Goal: Task Accomplishment & Management: Complete application form

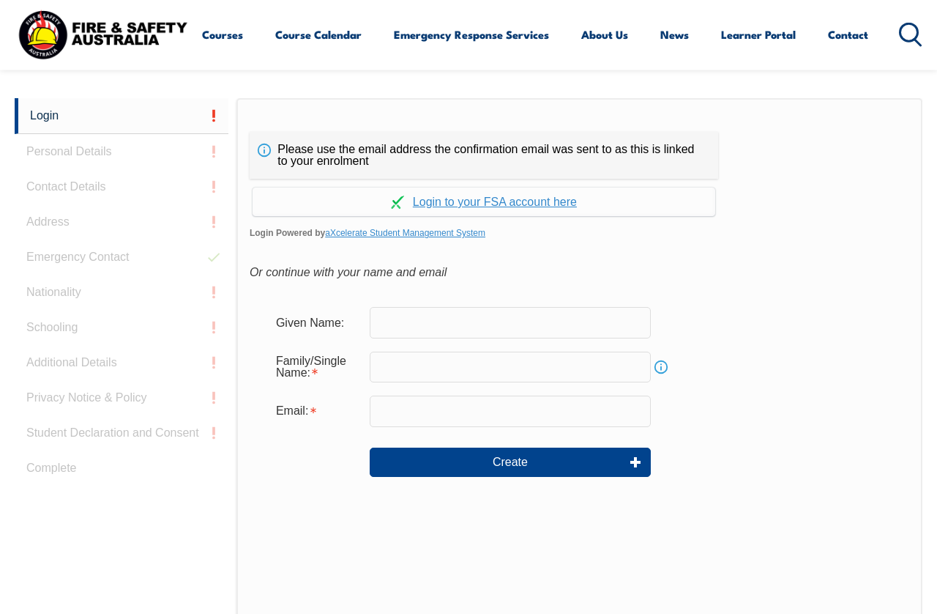
scroll to position [346, 0]
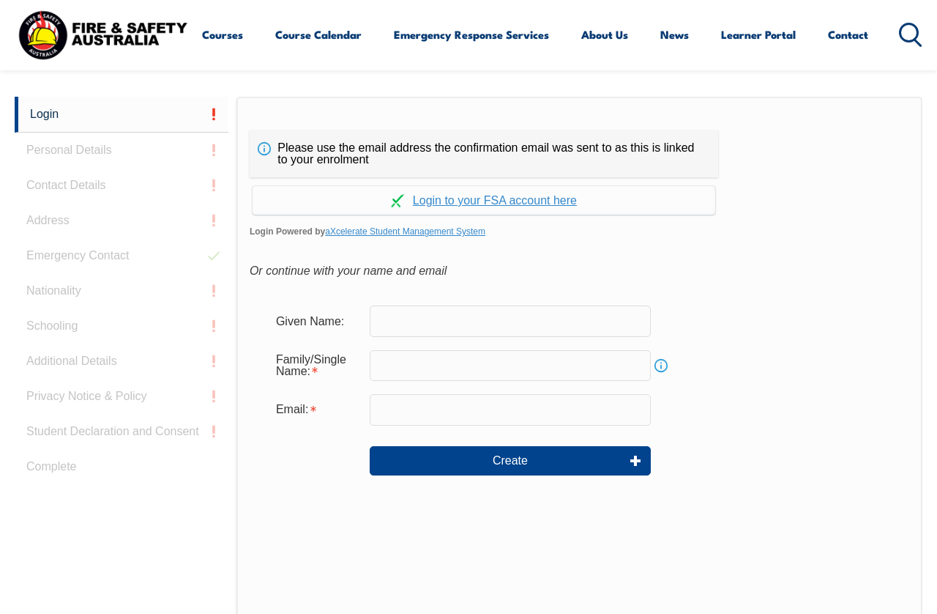
click at [409, 322] on input "text" at bounding box center [510, 320] width 281 height 31
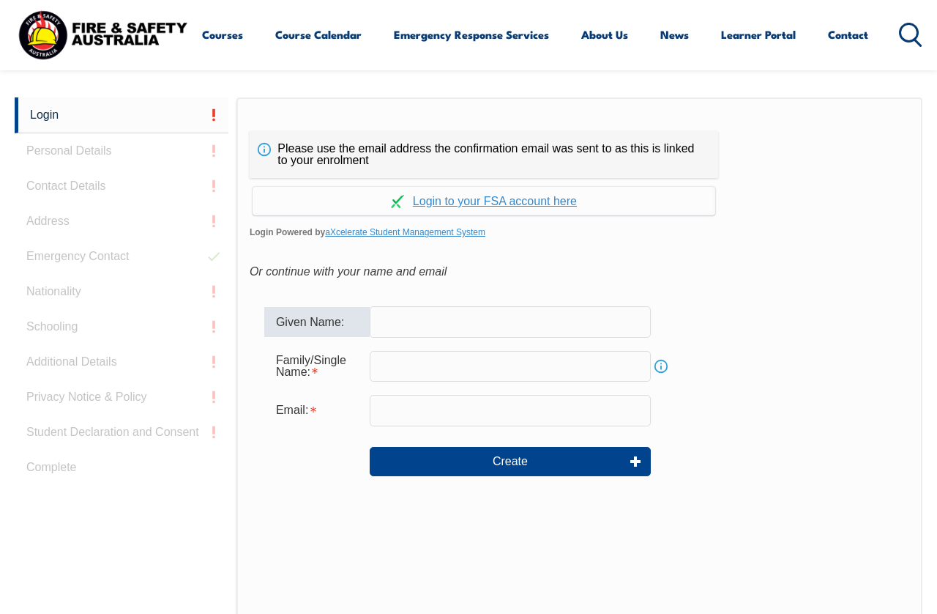
type input "C"
type input "Craig"
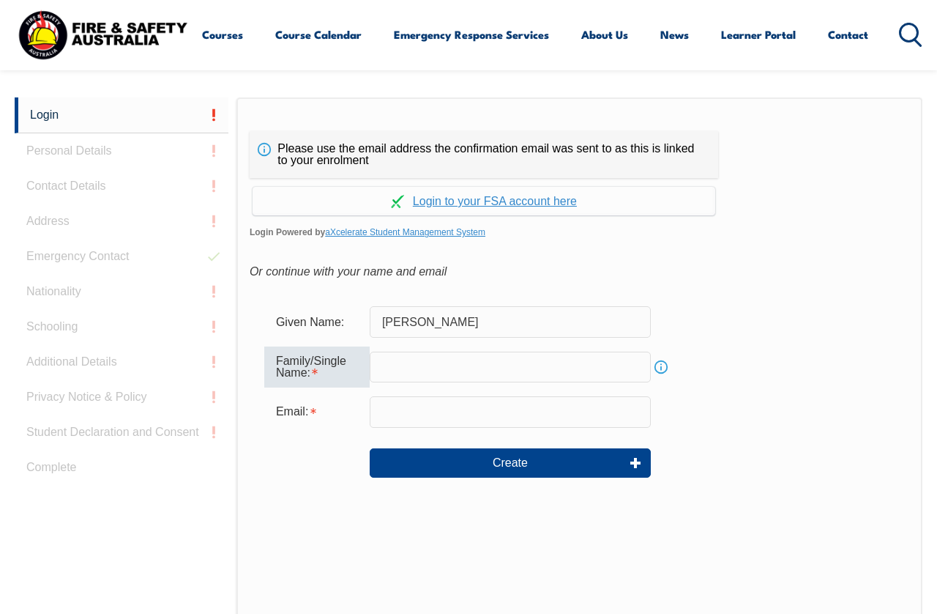
type input "Atkinson"
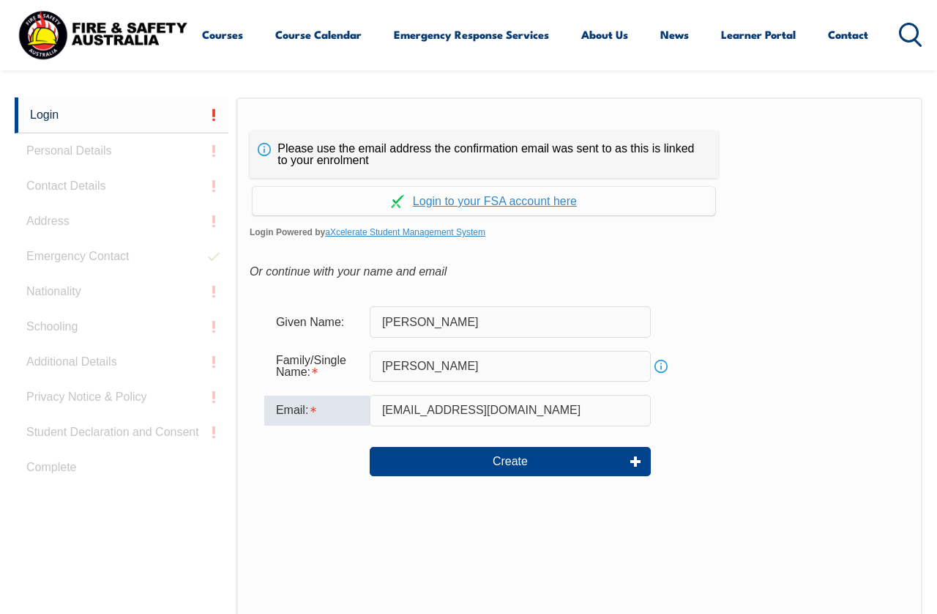
type input "catkinson@thepumphouse.com.au"
click at [544, 459] on button "Create" at bounding box center [510, 461] width 281 height 29
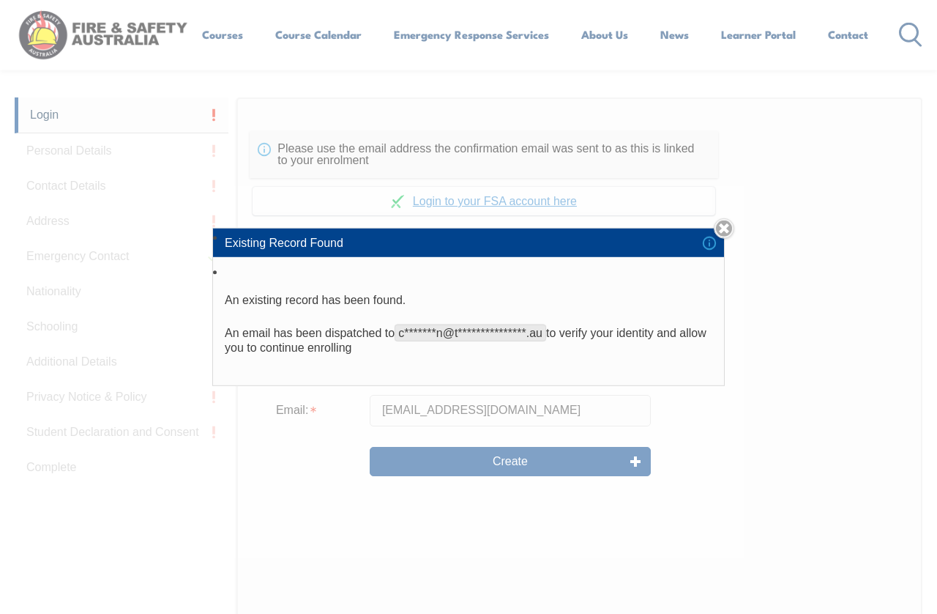
scroll to position [346, 0]
click at [726, 239] on link "Close" at bounding box center [724, 228] width 21 height 21
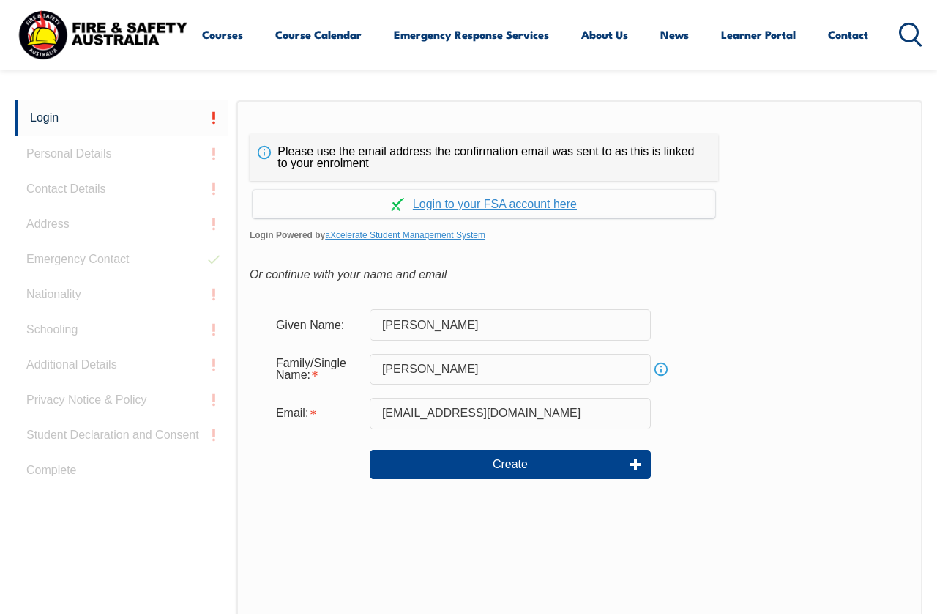
scroll to position [343, 0]
click at [472, 209] on link "Continue with aXcelerate" at bounding box center [484, 203] width 463 height 29
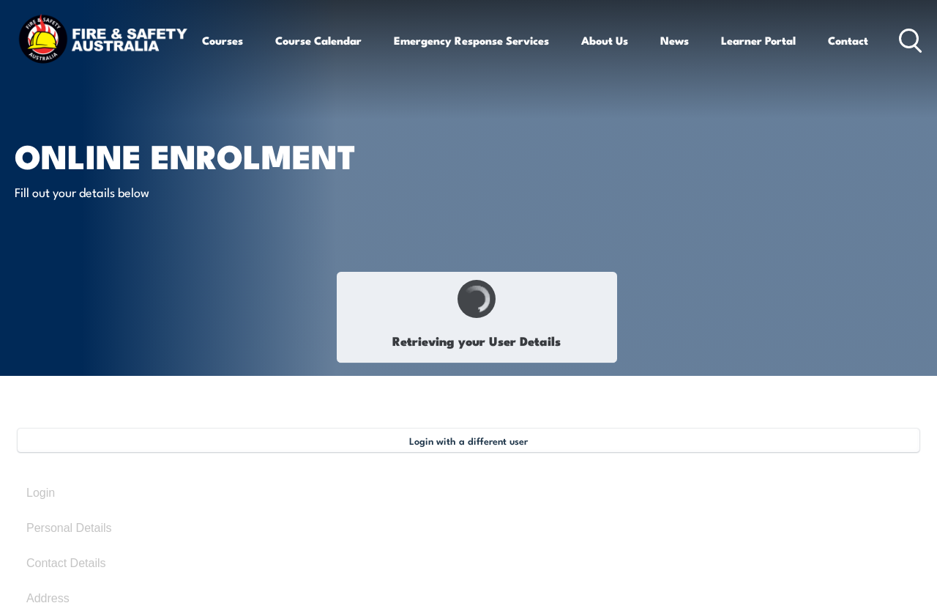
select select "Mr"
type input "Craig"
type input "Craig Atkinson"
type input "Anthony"
type input "Atkinson"
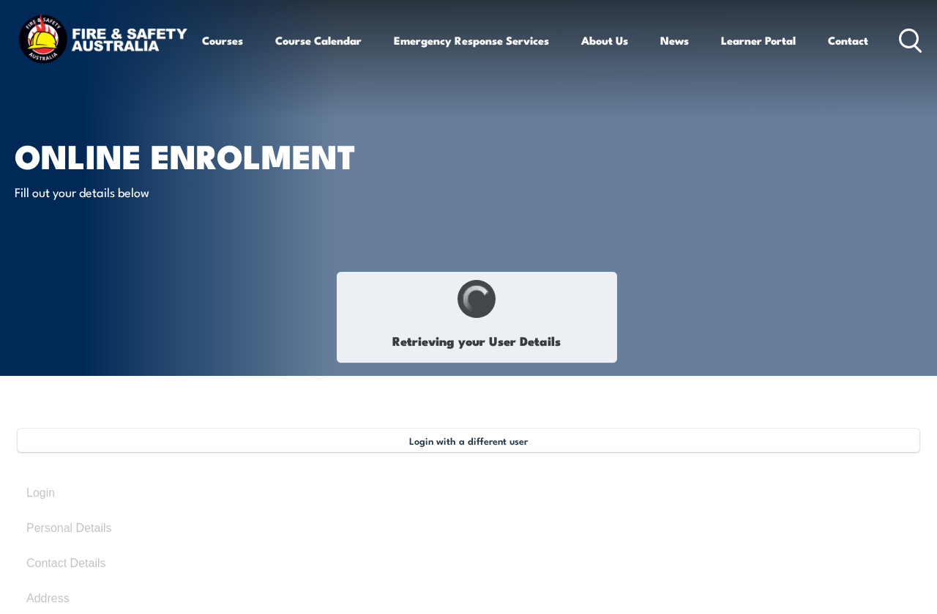
type input "June 25, 1977"
type input "VL63DBA7AC"
select select "M"
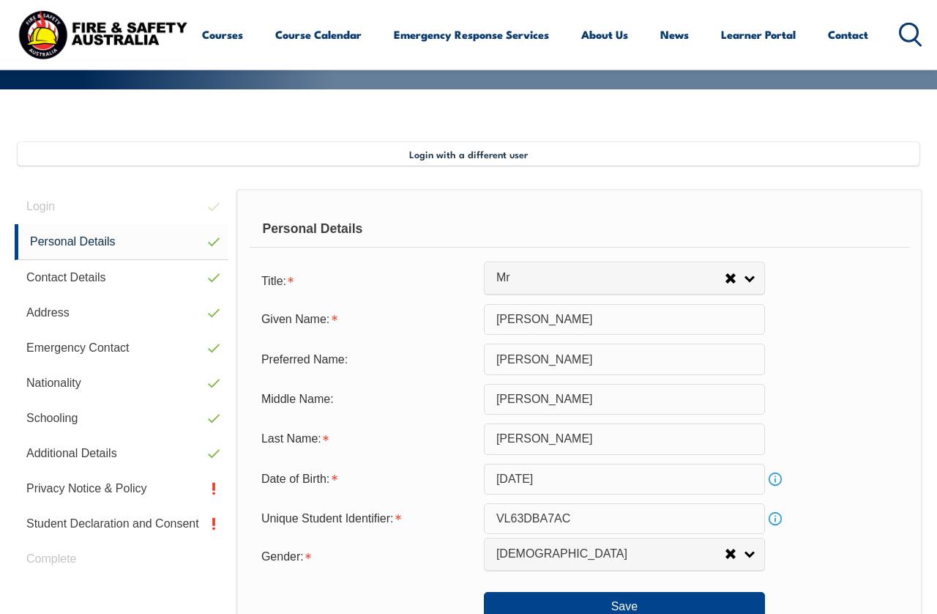
scroll to position [355, 0]
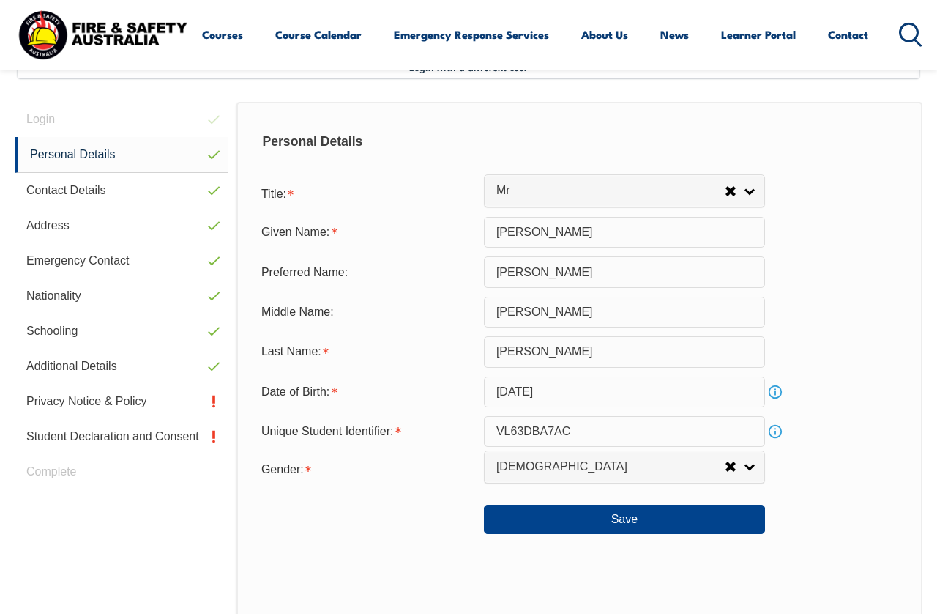
click at [608, 534] on button "Save" at bounding box center [624, 519] width 281 height 29
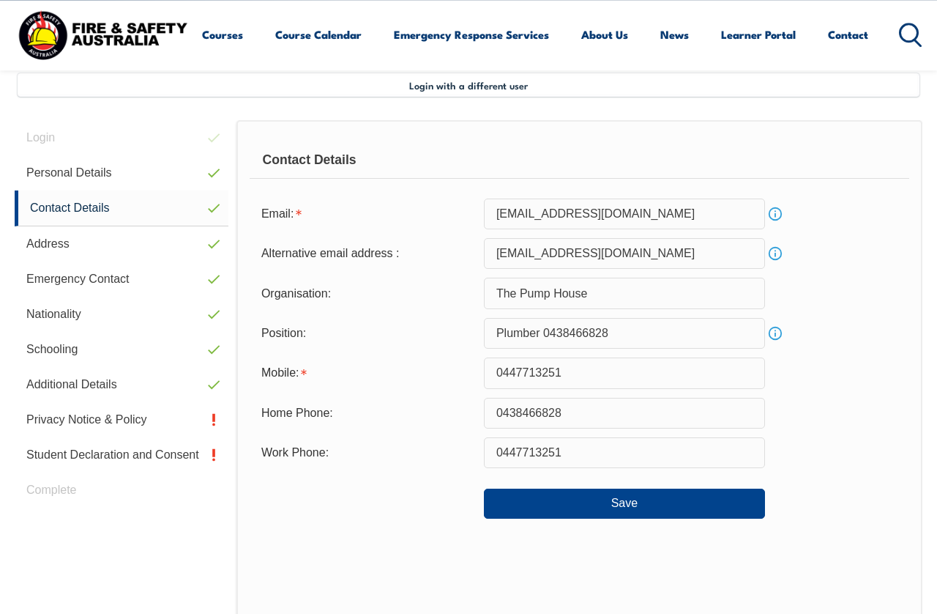
click at [664, 513] on button "Save" at bounding box center [624, 502] width 281 height 29
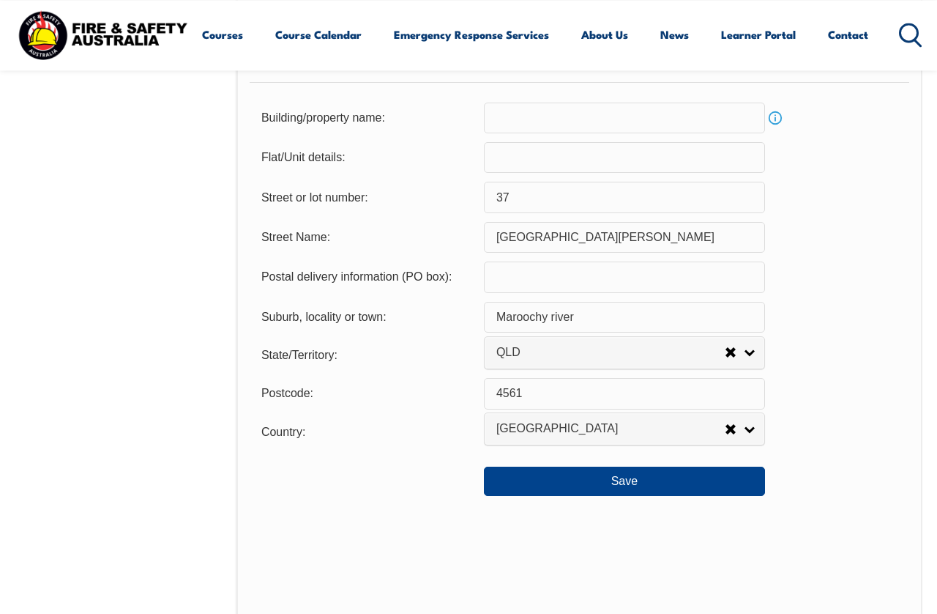
click at [663, 496] on button "Save" at bounding box center [624, 480] width 281 height 29
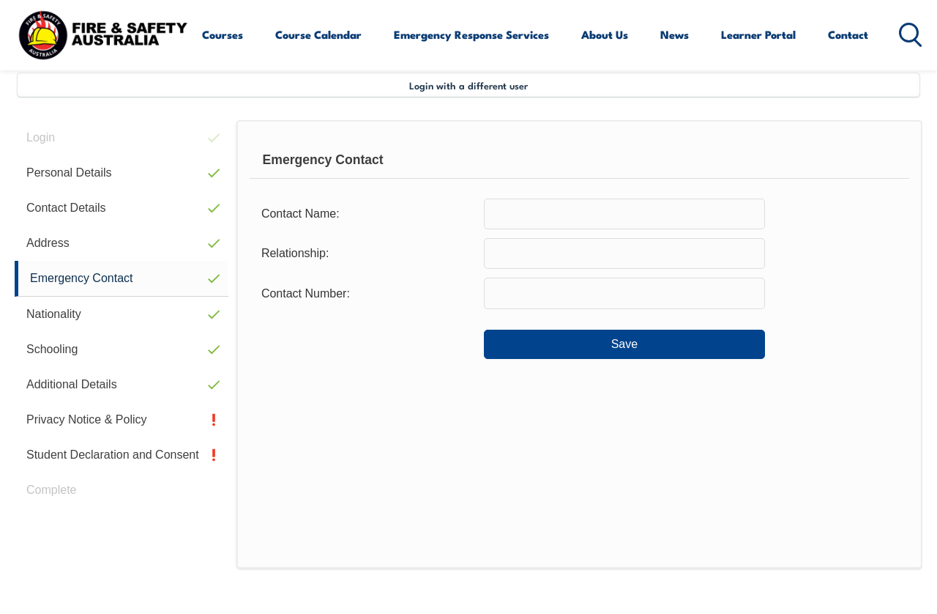
click at [546, 215] on input "text" at bounding box center [624, 213] width 281 height 31
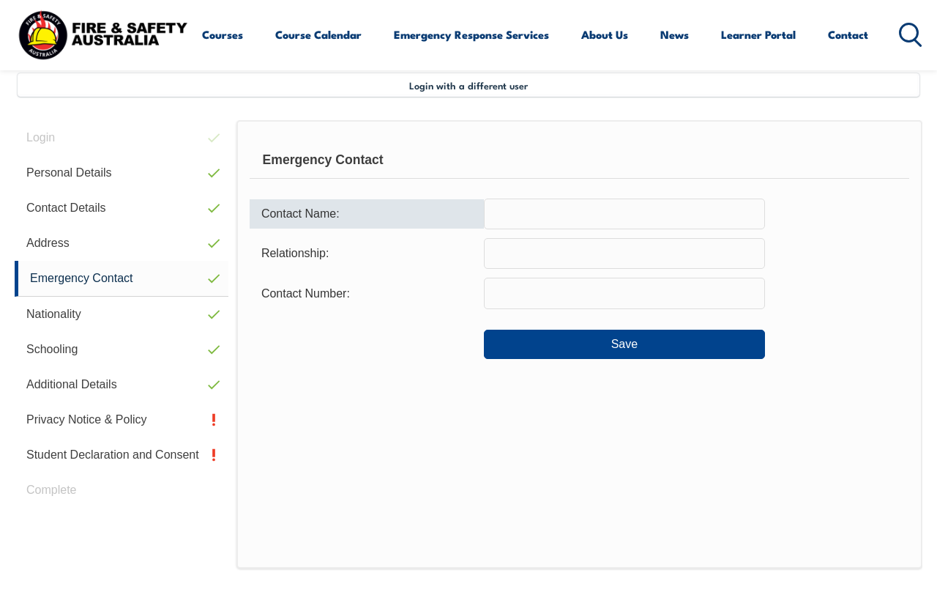
scroll to position [354, 0]
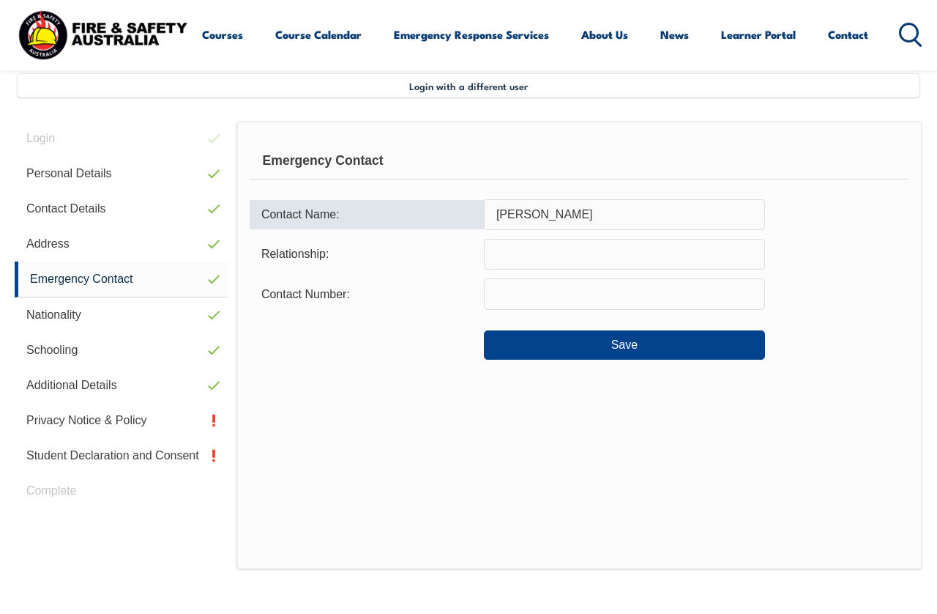
type input "Natalie Atkinson"
click at [529, 256] on input "text" at bounding box center [624, 254] width 281 height 31
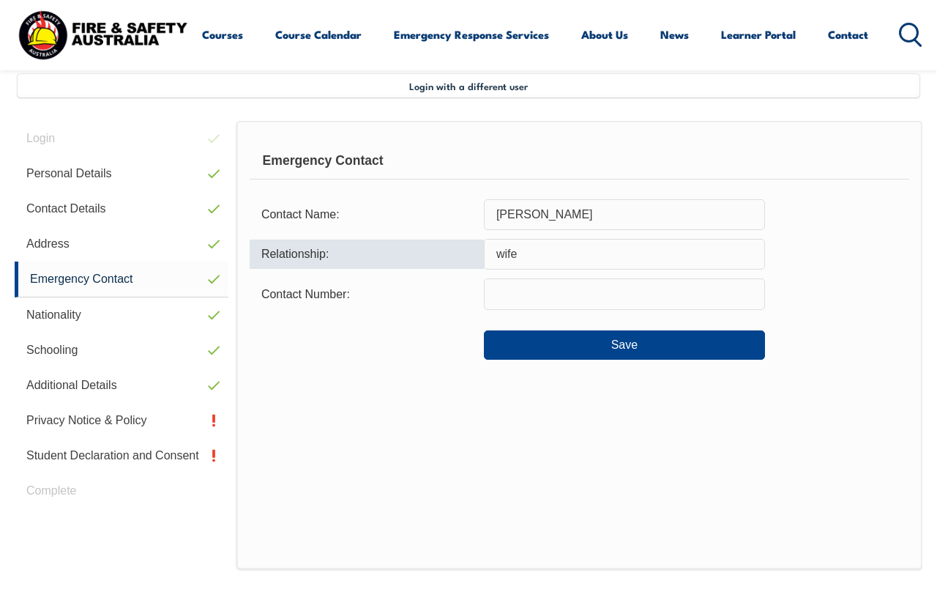
type input "wife"
click at [521, 297] on input "text" at bounding box center [624, 293] width 281 height 31
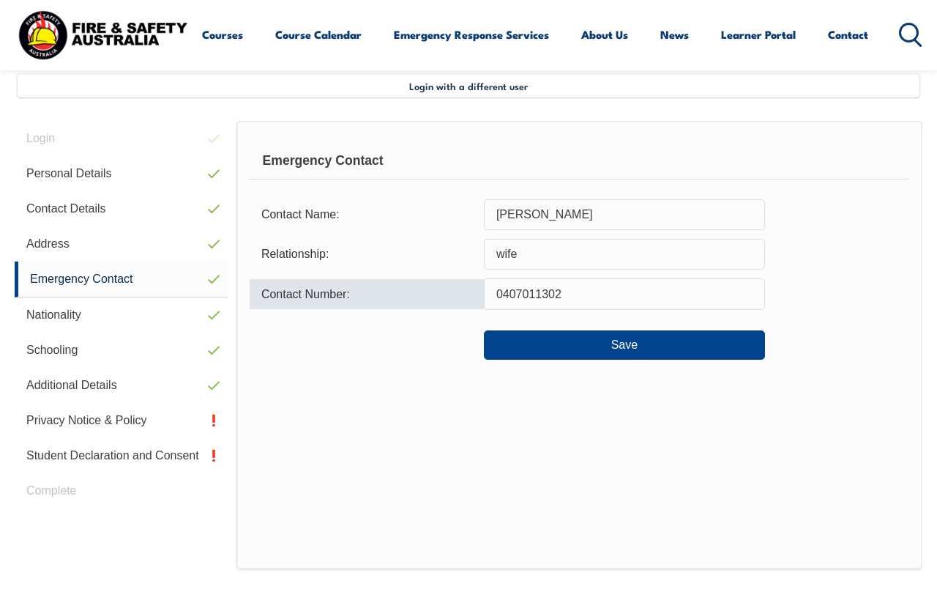
type input "0407011302"
click at [647, 347] on button "Save" at bounding box center [624, 344] width 281 height 29
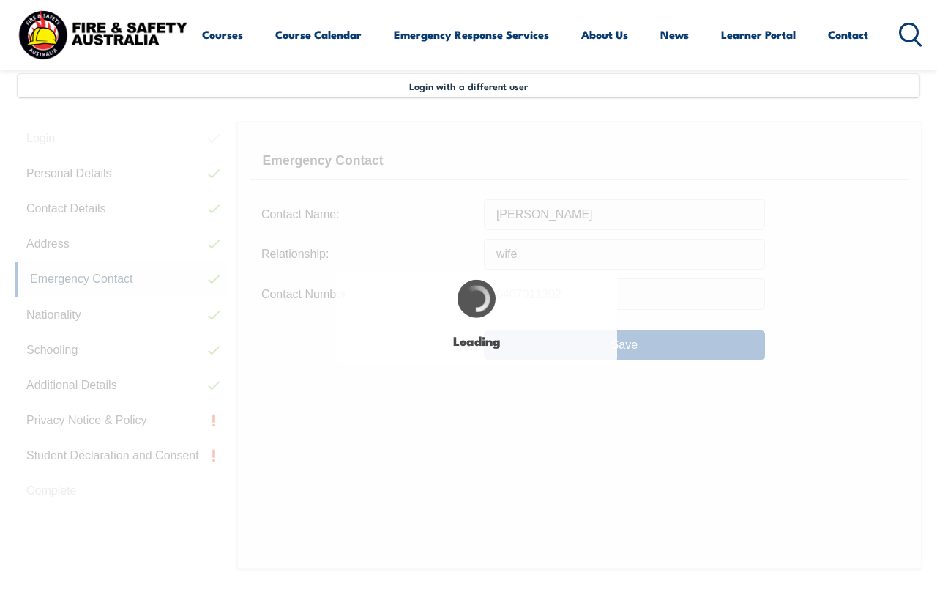
type input "Natalie Atkinson"
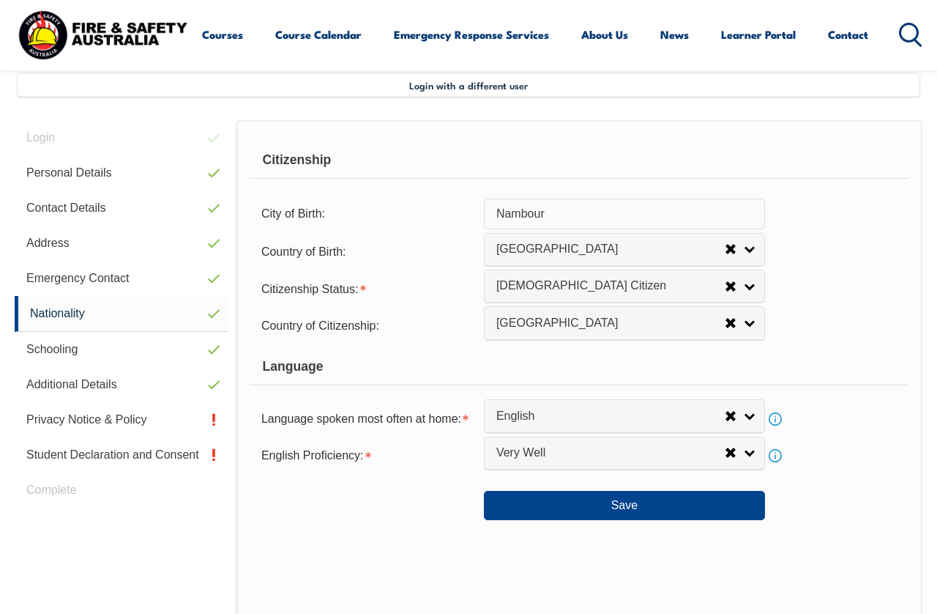
scroll to position [355, 0]
click at [633, 520] on button "Save" at bounding box center [624, 505] width 281 height 29
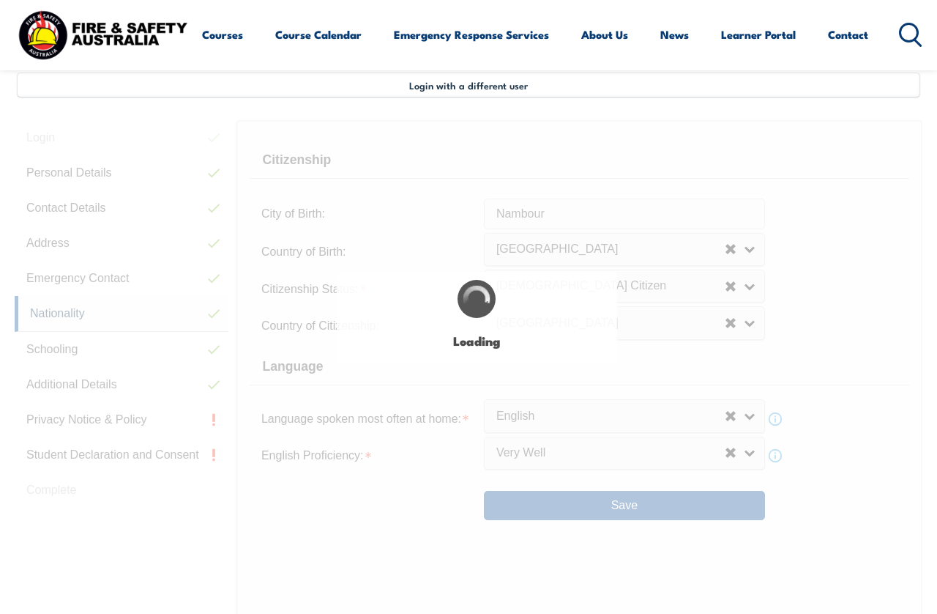
select select "false"
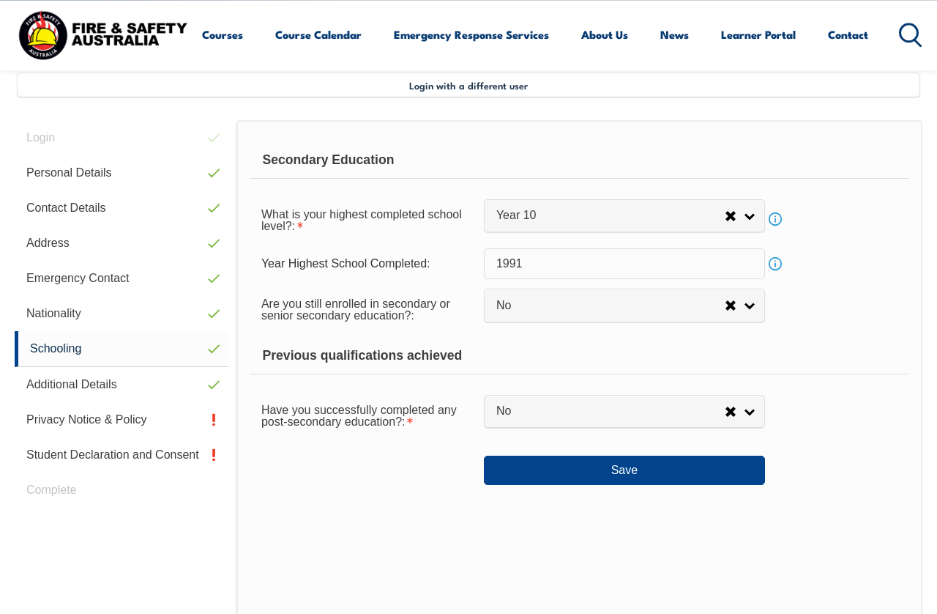
click at [641, 472] on button "Save" at bounding box center [624, 469] width 281 height 29
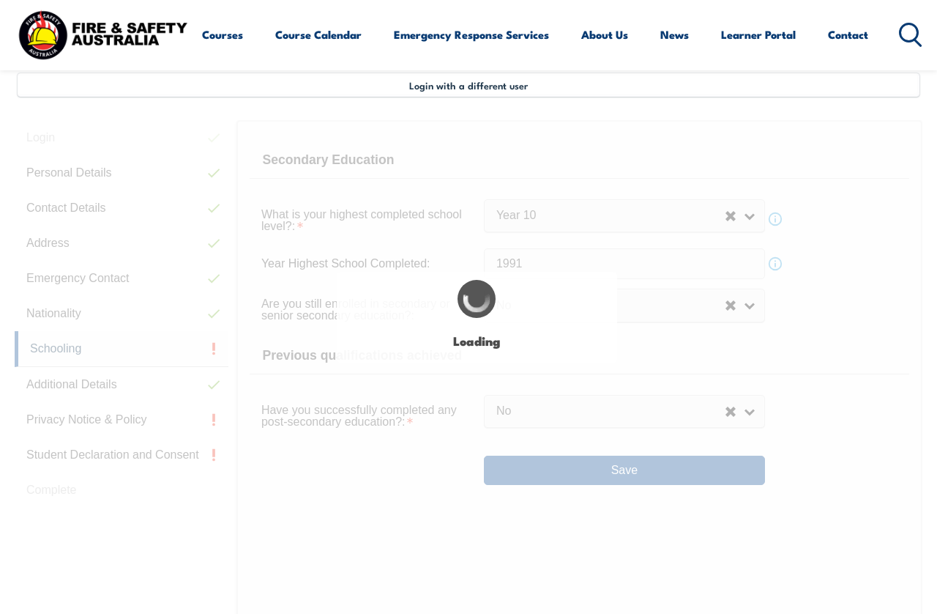
select select "false"
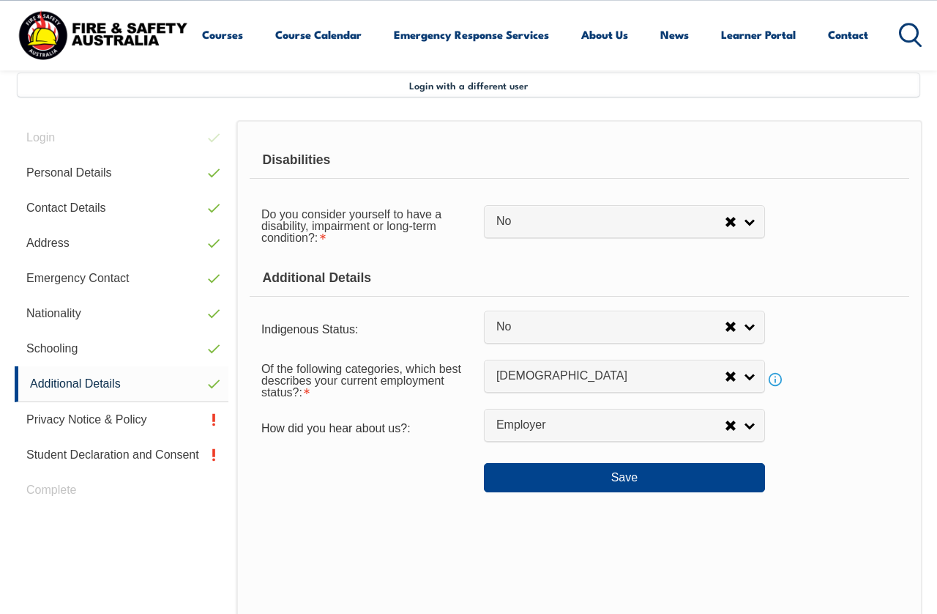
click at [663, 492] on button "Save" at bounding box center [624, 477] width 281 height 29
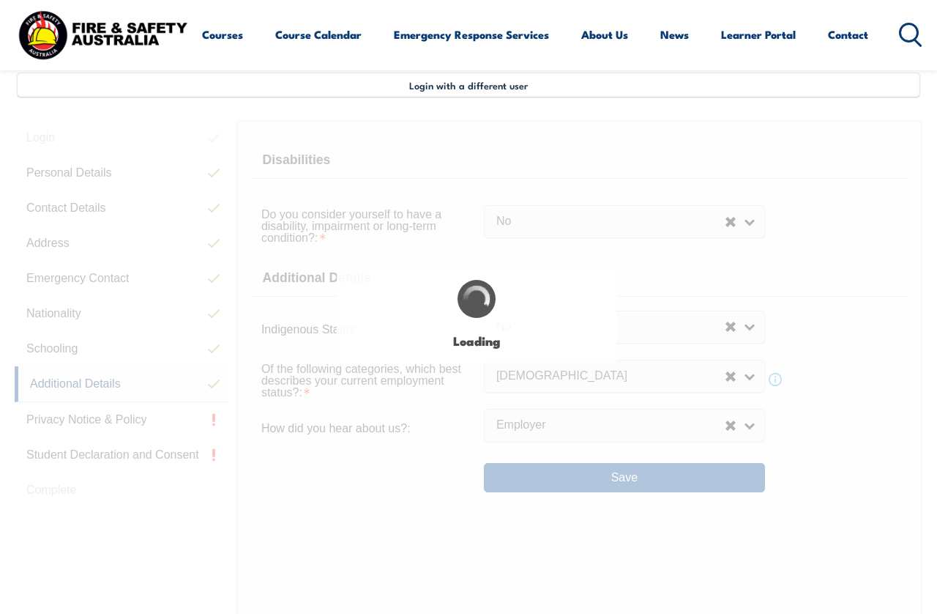
select select "false"
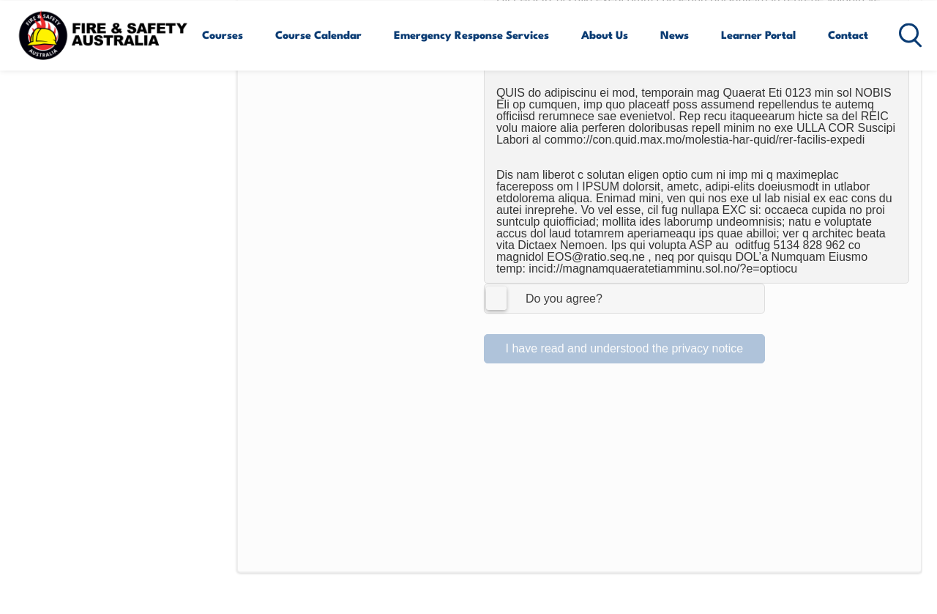
scroll to position [950, 0]
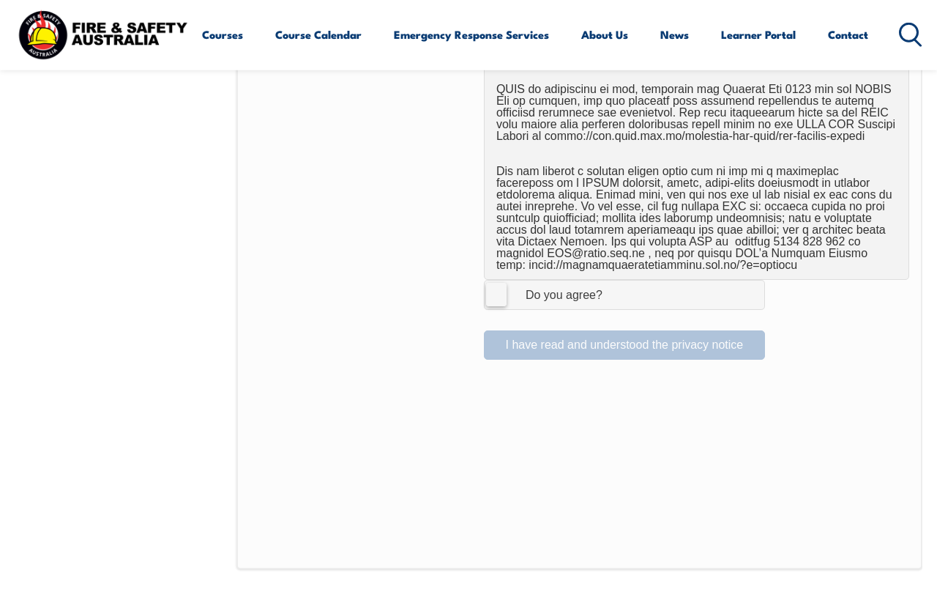
click at [499, 280] on label "I Agree Do you agree?" at bounding box center [624, 294] width 281 height 29
click at [614, 280] on input "I Agree Do you agree?" at bounding box center [626, 294] width 25 height 28
checkbox input "true"
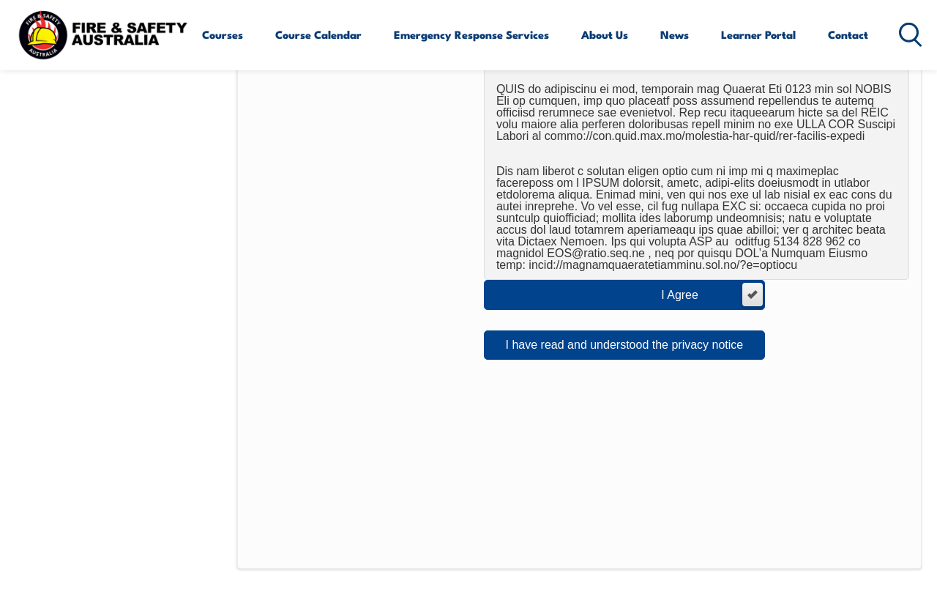
scroll to position [950, 0]
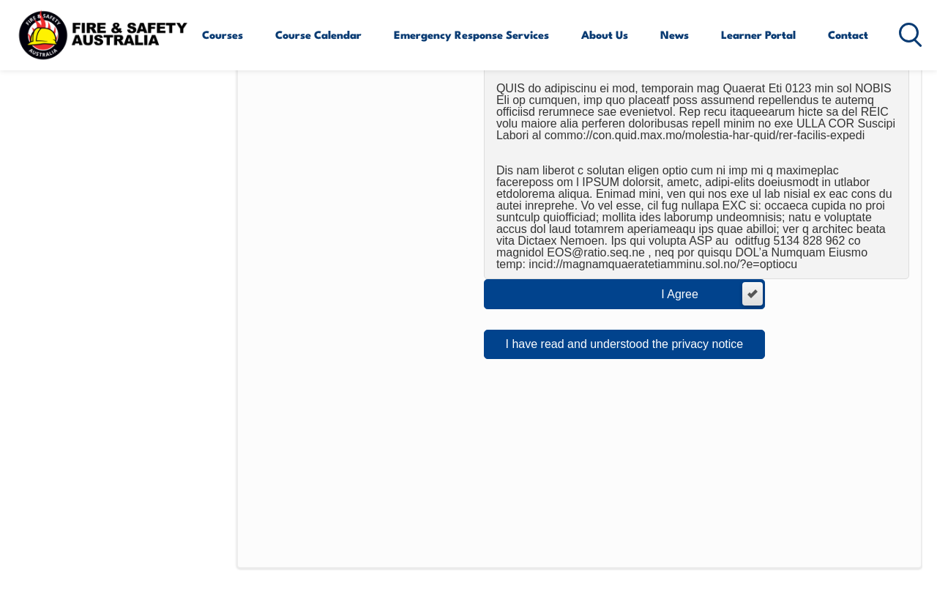
click at [704, 341] on button "I have read and understood the privacy notice" at bounding box center [624, 344] width 281 height 29
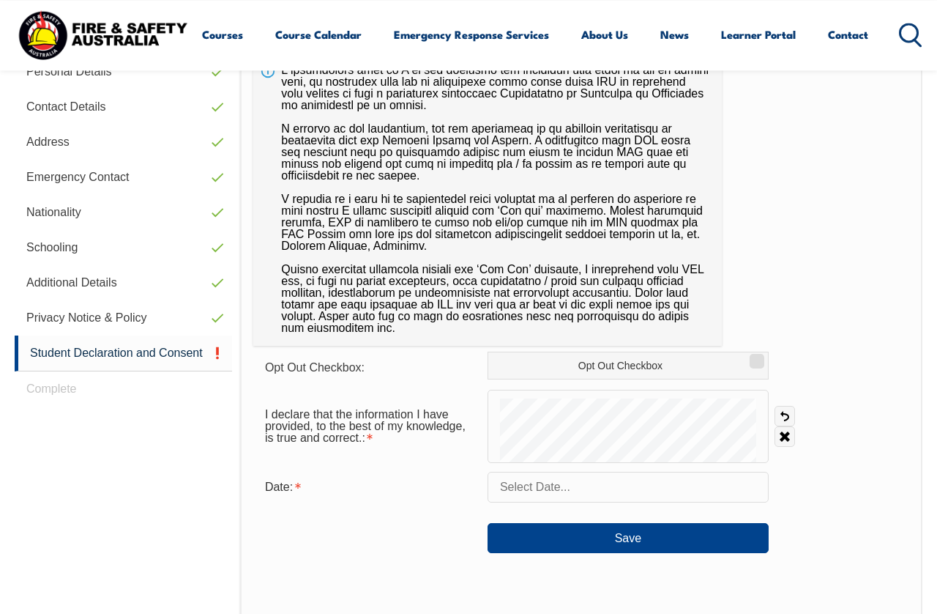
scroll to position [355, 0]
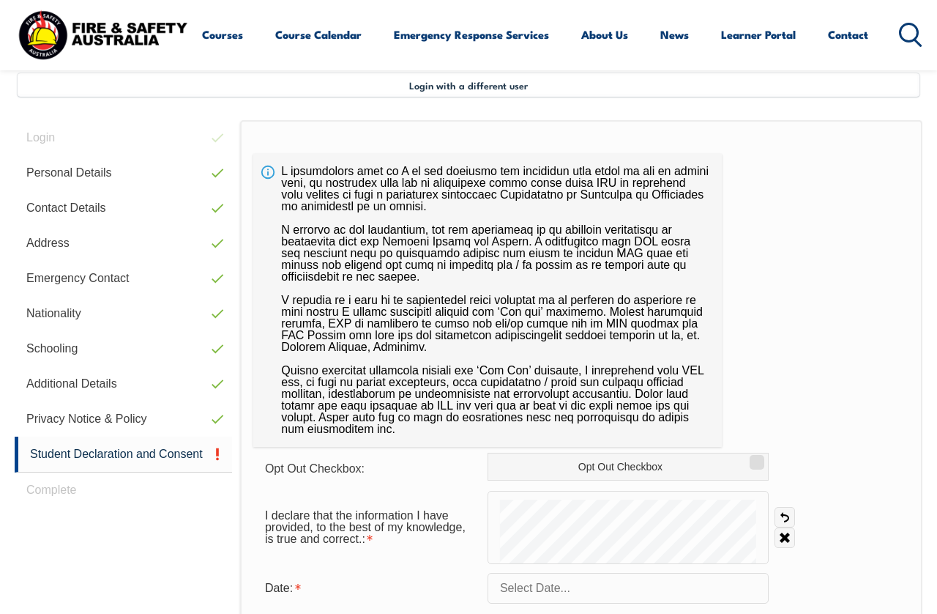
click at [601, 596] on input "text" at bounding box center [628, 588] width 281 height 31
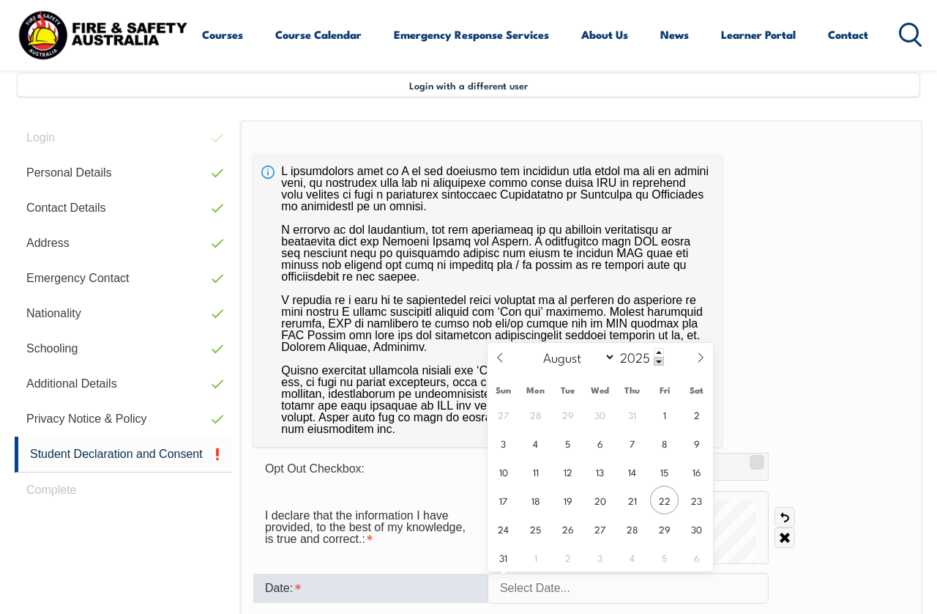
click at [646, 588] on input "text" at bounding box center [628, 588] width 281 height 31
click at [665, 499] on span "22" at bounding box center [664, 500] width 29 height 29
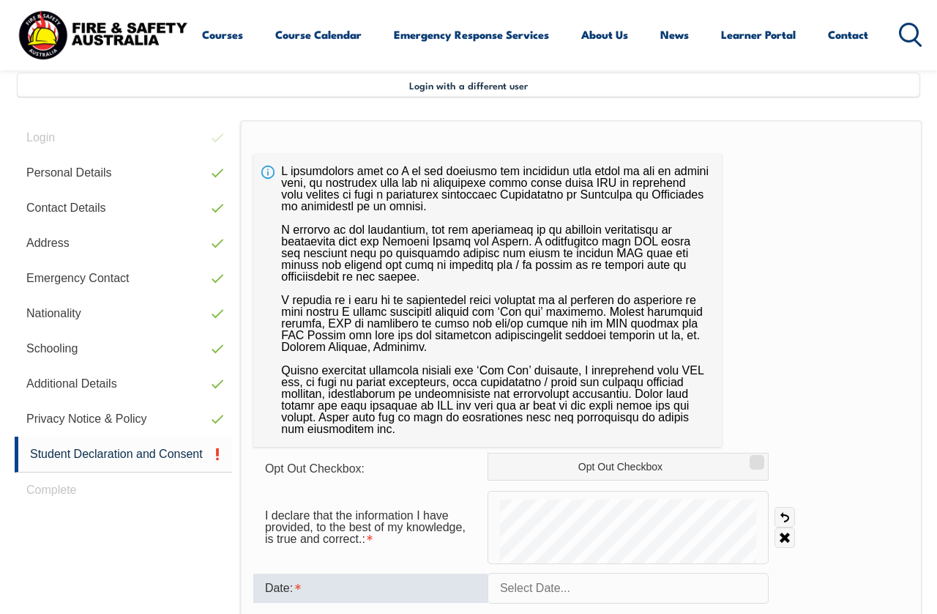
type input "August 22, 2025"
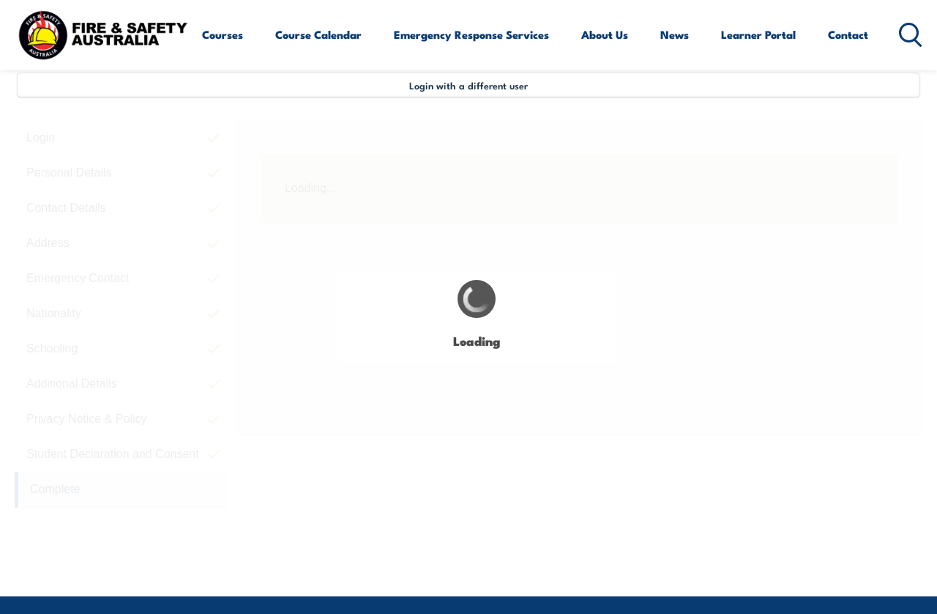
scroll to position [357, 0]
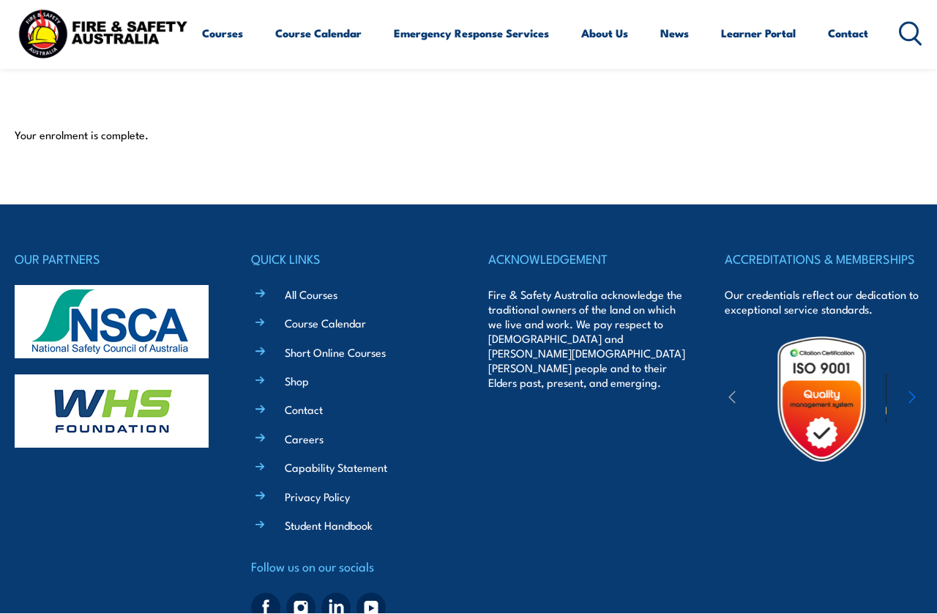
scroll to position [309, 0]
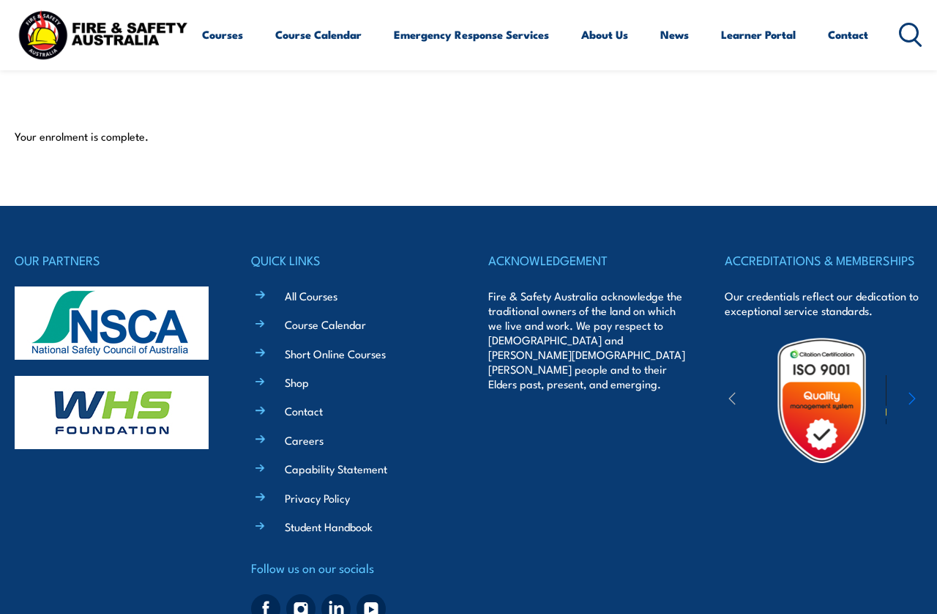
click at [323, 297] on link "All Courses" at bounding box center [311, 295] width 53 height 15
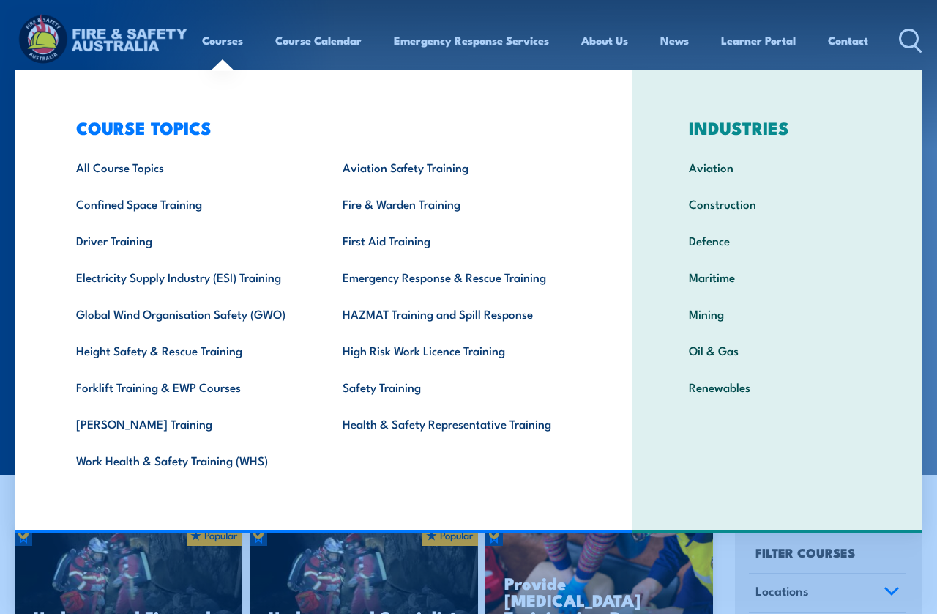
click at [775, 44] on link "Learner Portal" at bounding box center [758, 40] width 75 height 35
